Goal: Obtain resource: Obtain resource

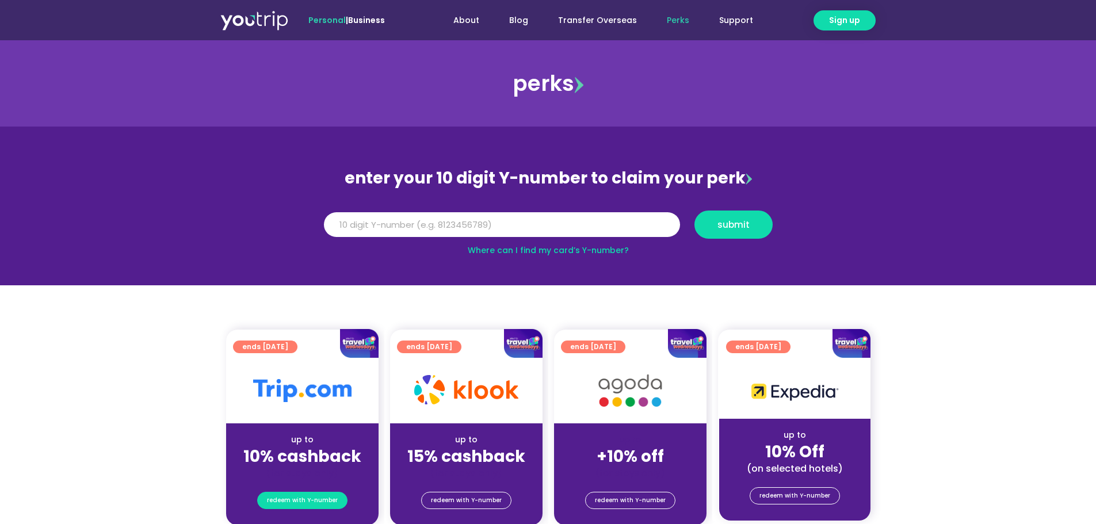
click at [326, 499] on span "redeem with Y-number" at bounding box center [302, 500] width 71 height 16
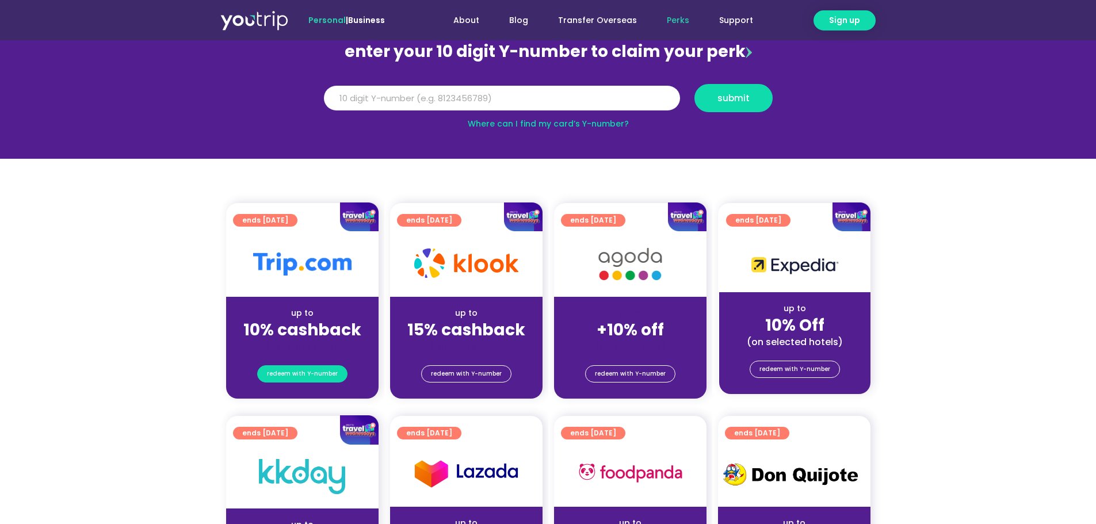
click at [307, 374] on span "redeem with Y-number" at bounding box center [302, 374] width 71 height 16
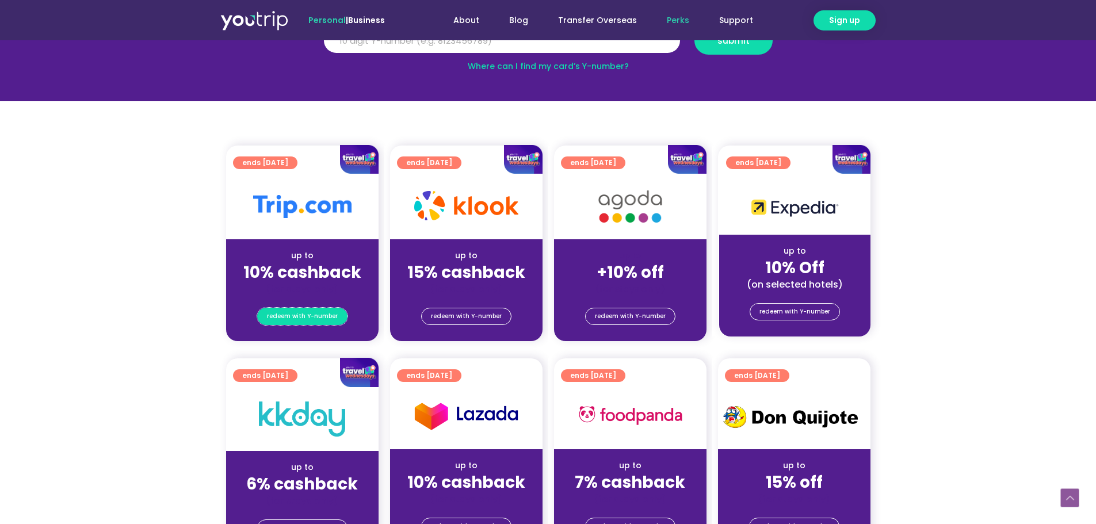
click at [320, 316] on span "redeem with Y-number" at bounding box center [302, 316] width 71 height 16
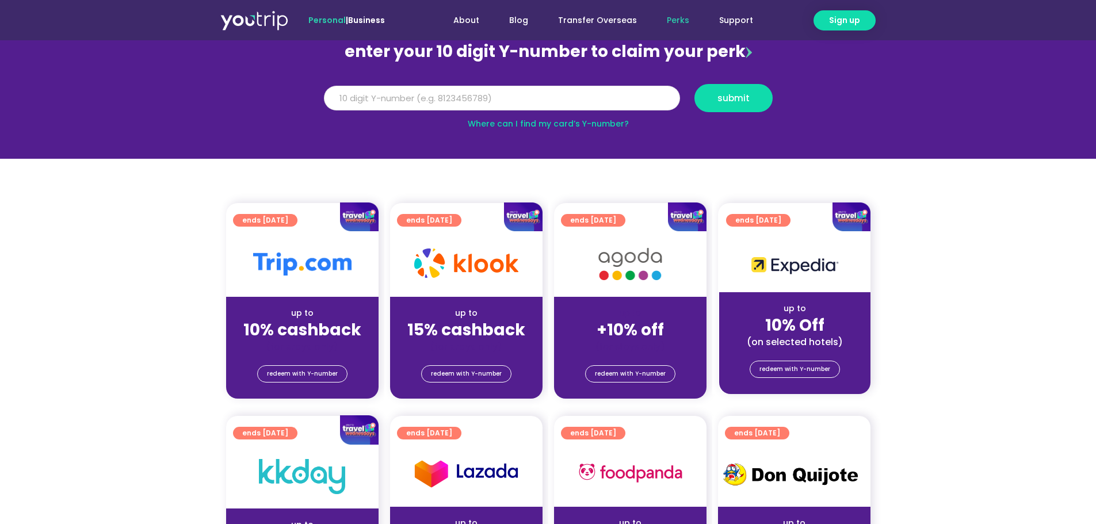
click at [560, 100] on input "Y Number" at bounding box center [502, 98] width 356 height 25
type input "819"
click at [832, 20] on span "Sign up" at bounding box center [844, 20] width 31 height 12
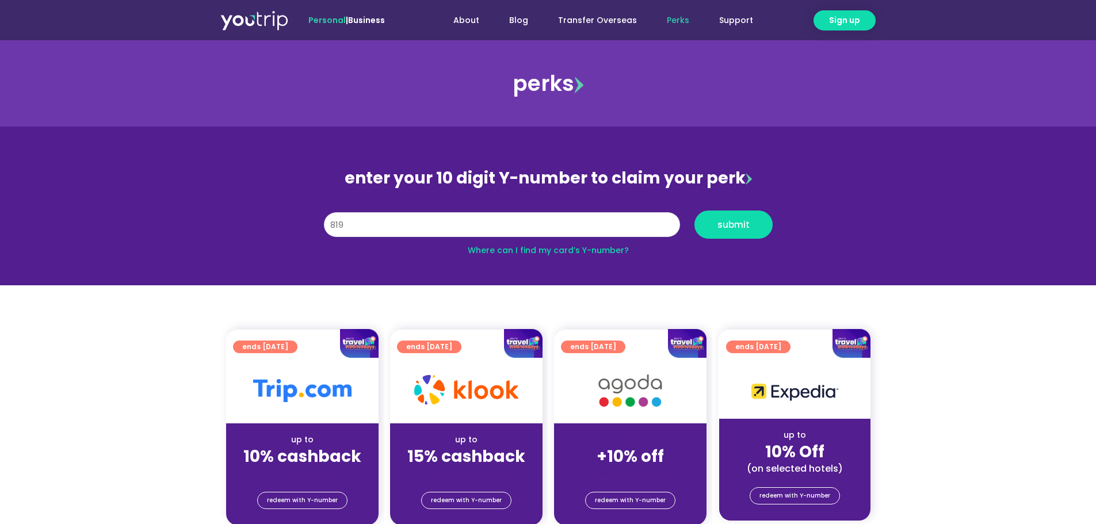
click at [428, 232] on input "819" at bounding box center [502, 224] width 356 height 25
type input "8196269061"
click at [735, 224] on span "submit" at bounding box center [733, 224] width 32 height 9
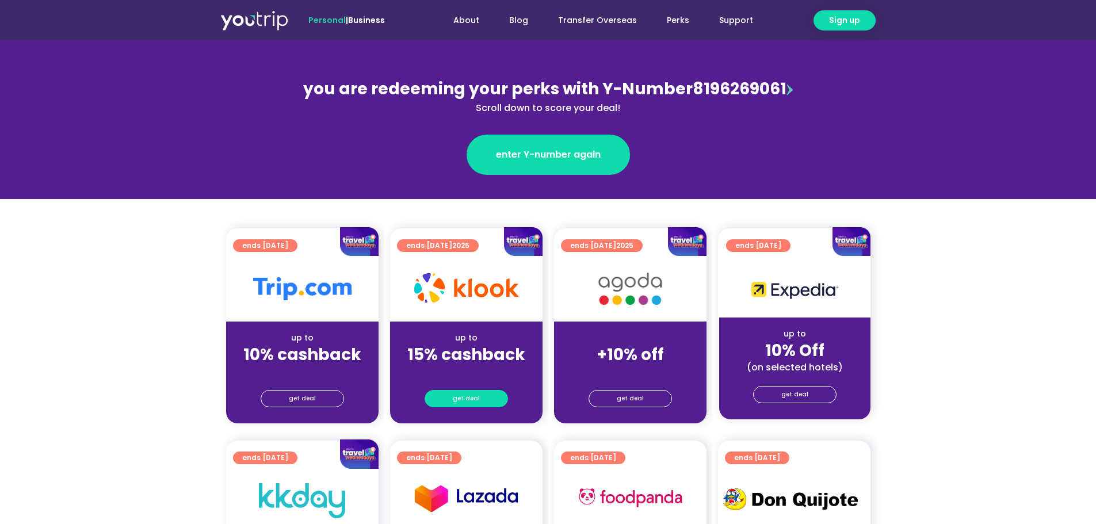
scroll to position [173, 0]
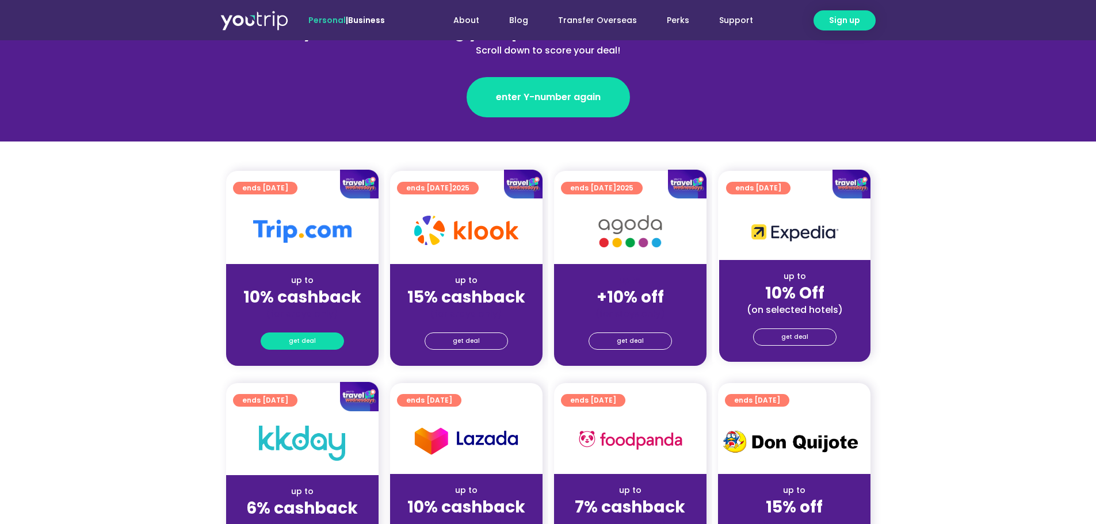
click at [325, 336] on link "get deal" at bounding box center [302, 340] width 83 height 17
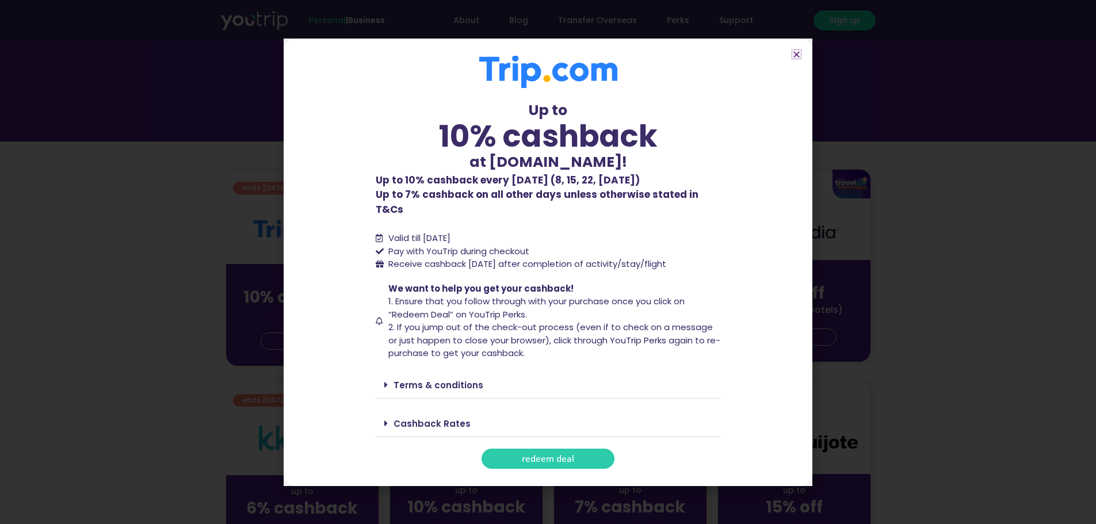
scroll to position [288, 0]
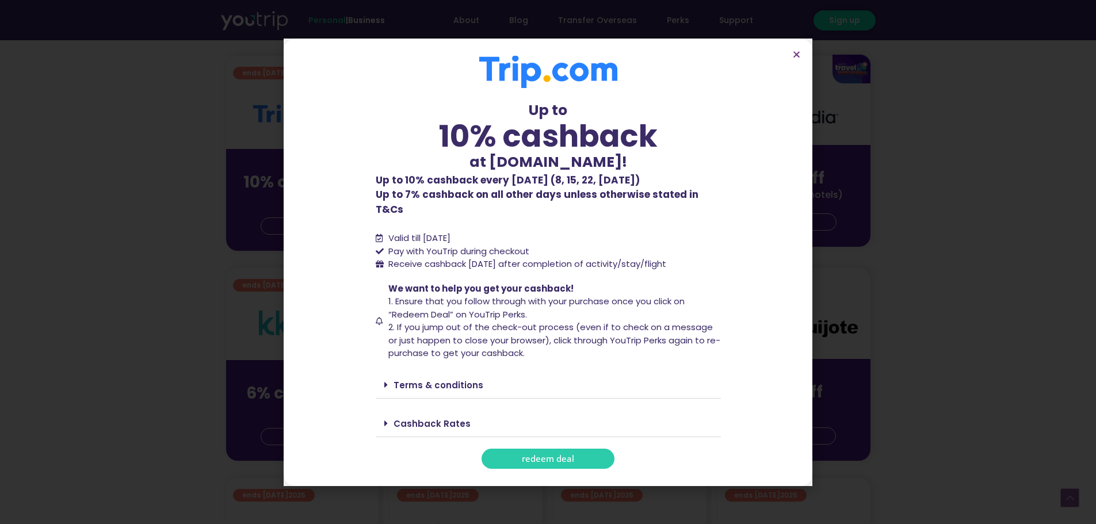
click at [568, 454] on span "redeem deal" at bounding box center [548, 458] width 52 height 9
